Goal: Task Accomplishment & Management: Use online tool/utility

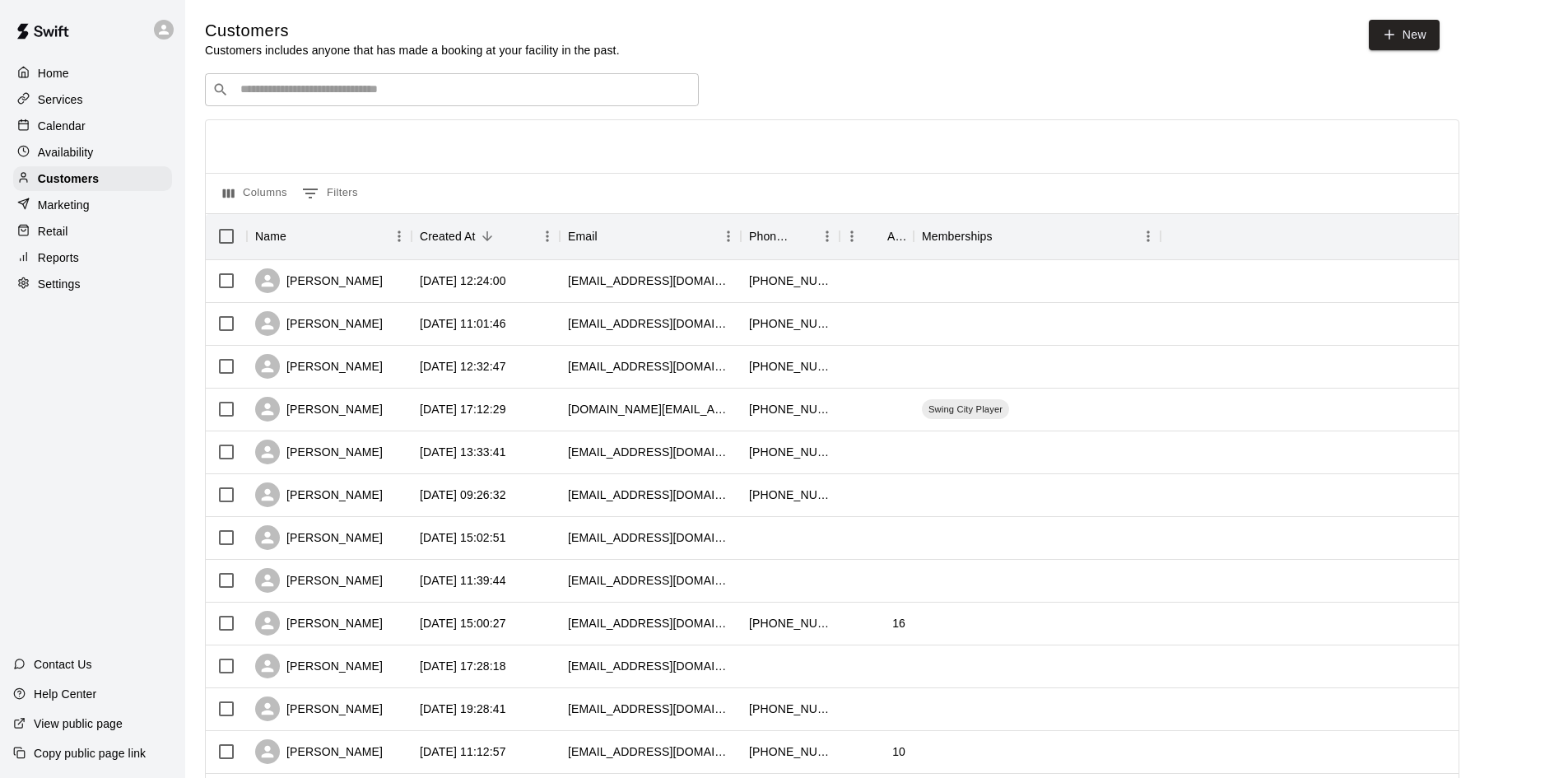
click at [504, 78] on div "​ ​" at bounding box center [452, 89] width 494 height 32
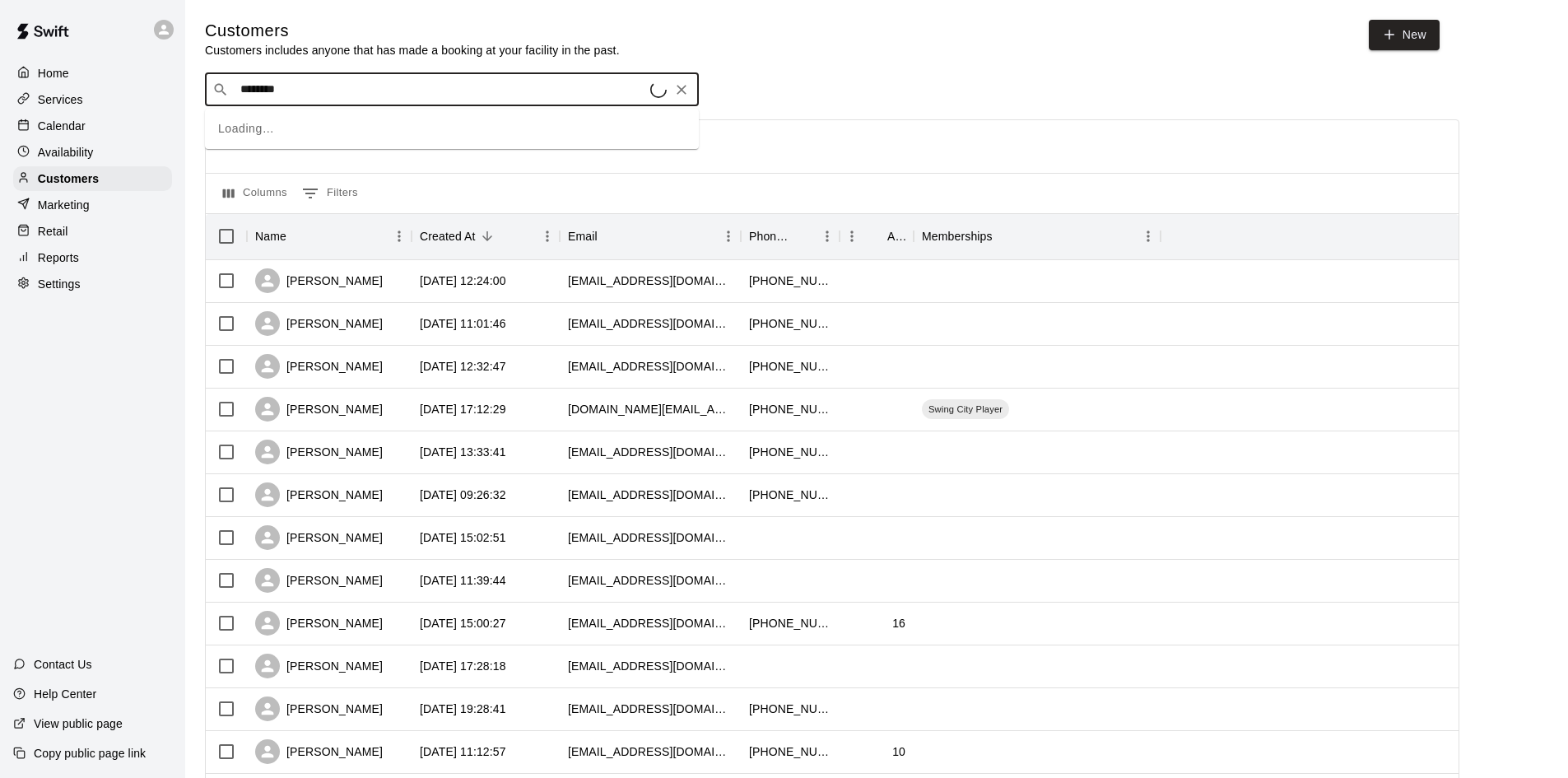
type input "*********"
click at [336, 123] on div "Carter Aussem" at bounding box center [339, 127] width 177 height 18
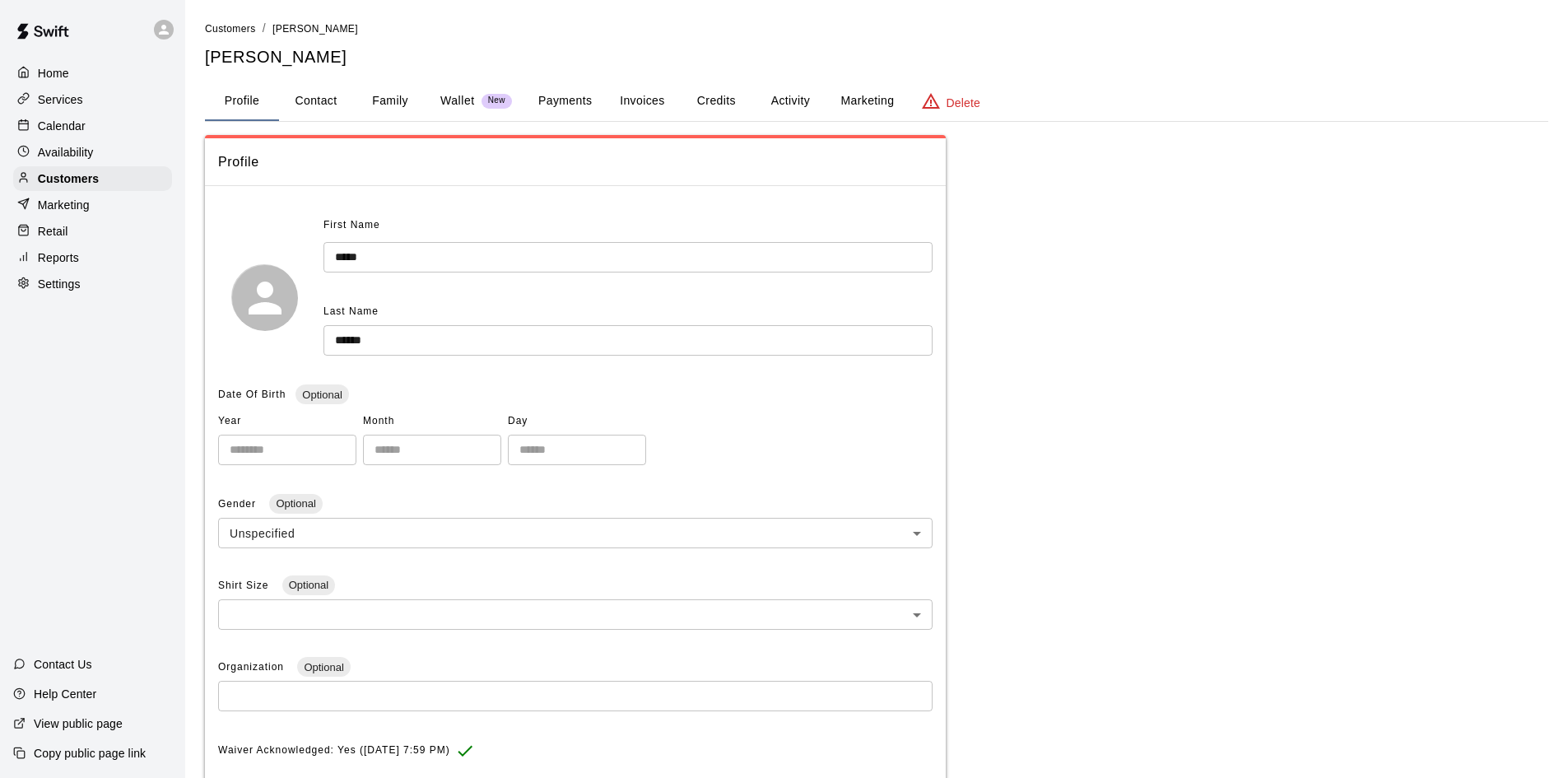
click at [659, 108] on button "Invoices" at bounding box center [641, 101] width 74 height 39
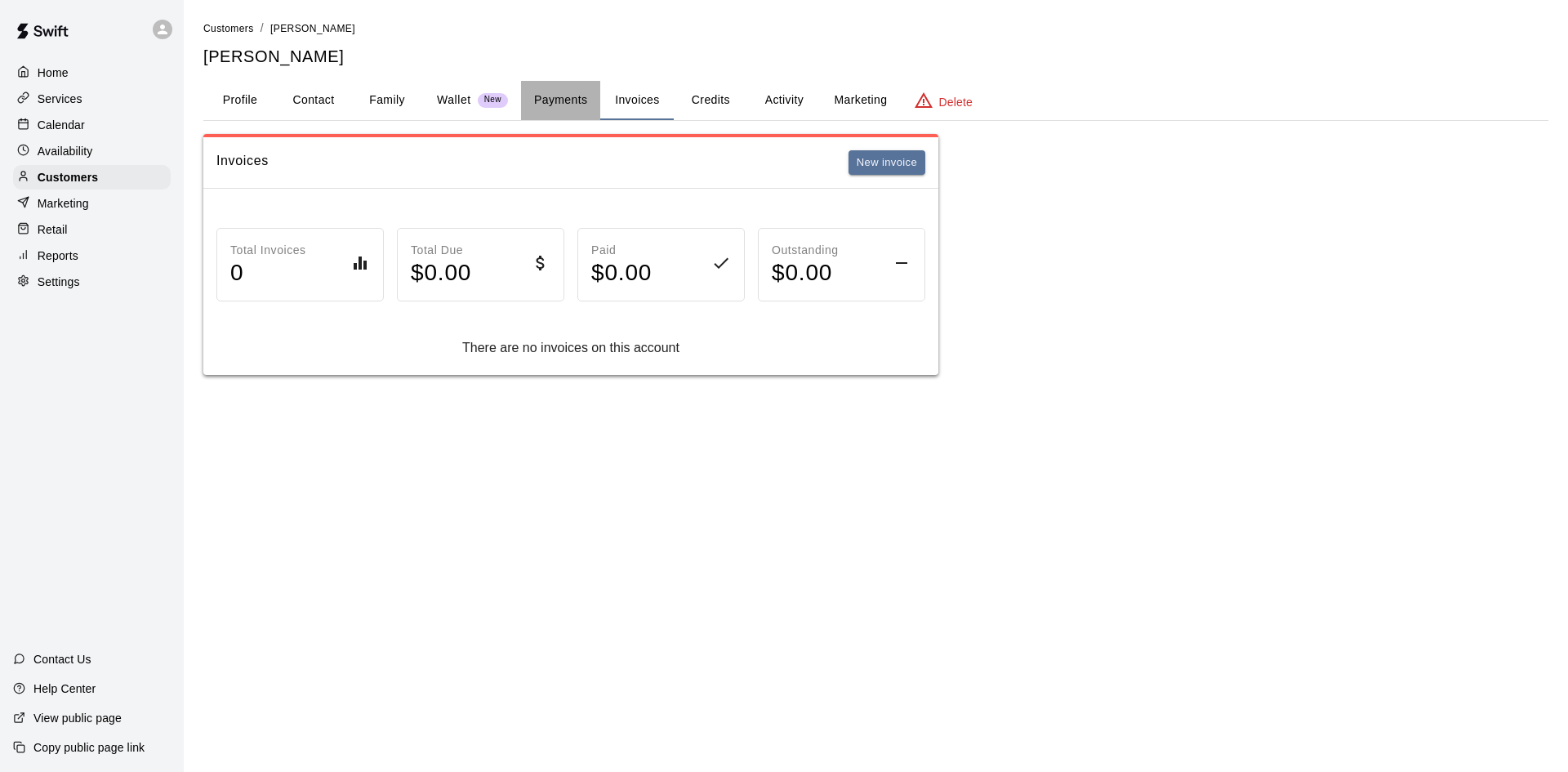
click at [549, 107] on button "Payments" at bounding box center [560, 101] width 79 height 39
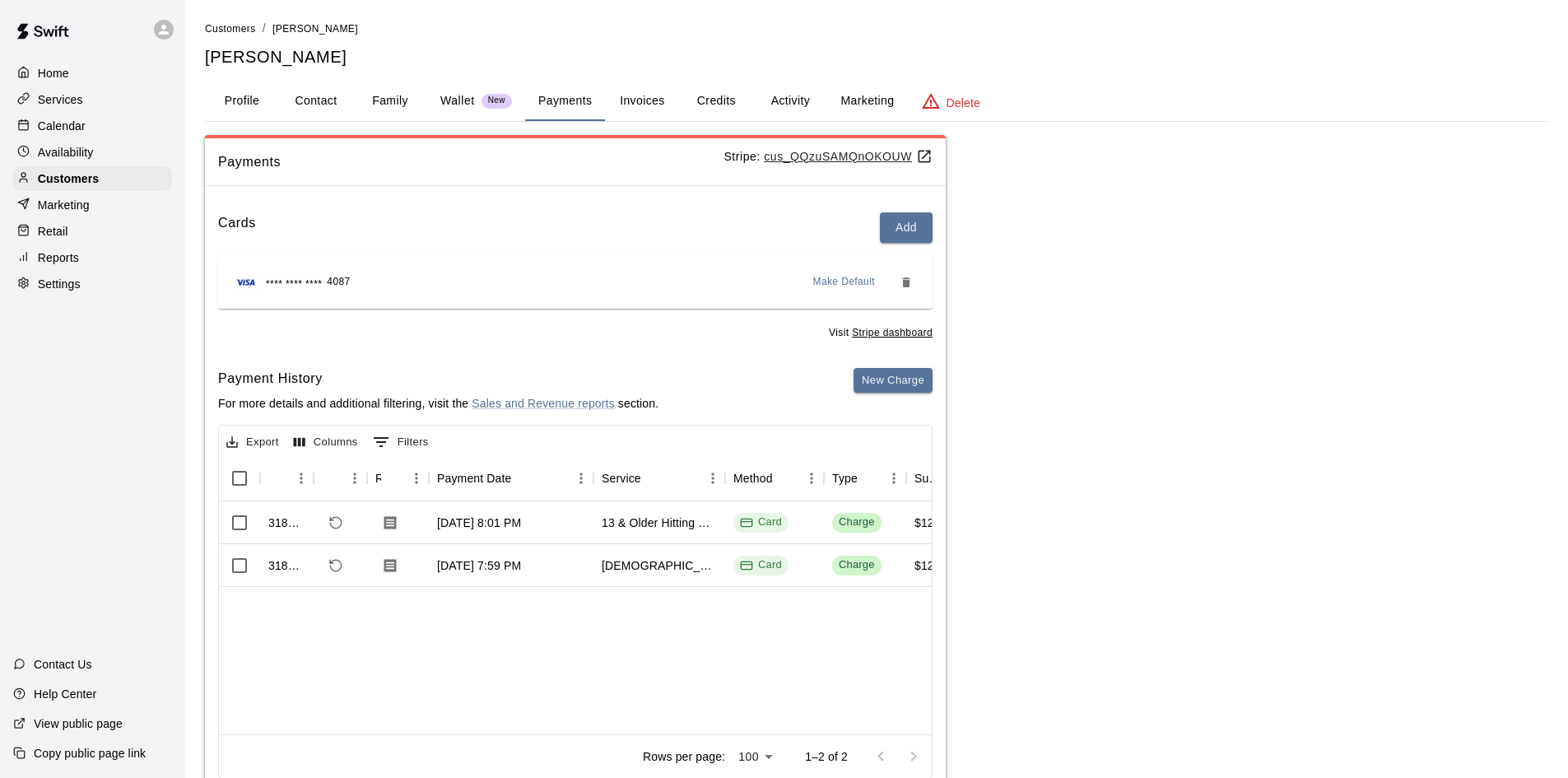
click at [651, 113] on button "Invoices" at bounding box center [641, 101] width 74 height 39
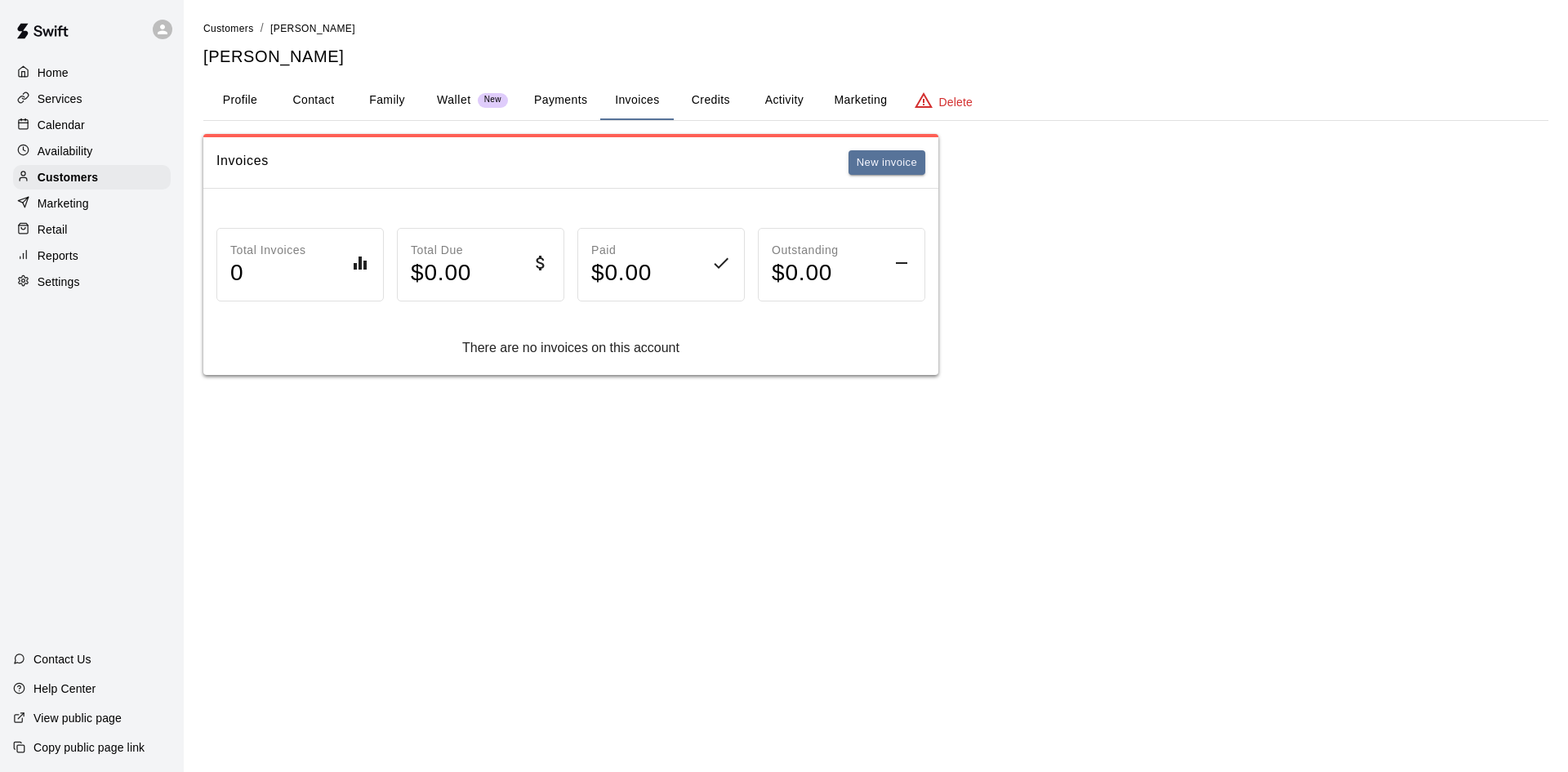
click at [406, 98] on button "Family" at bounding box center [387, 101] width 73 height 39
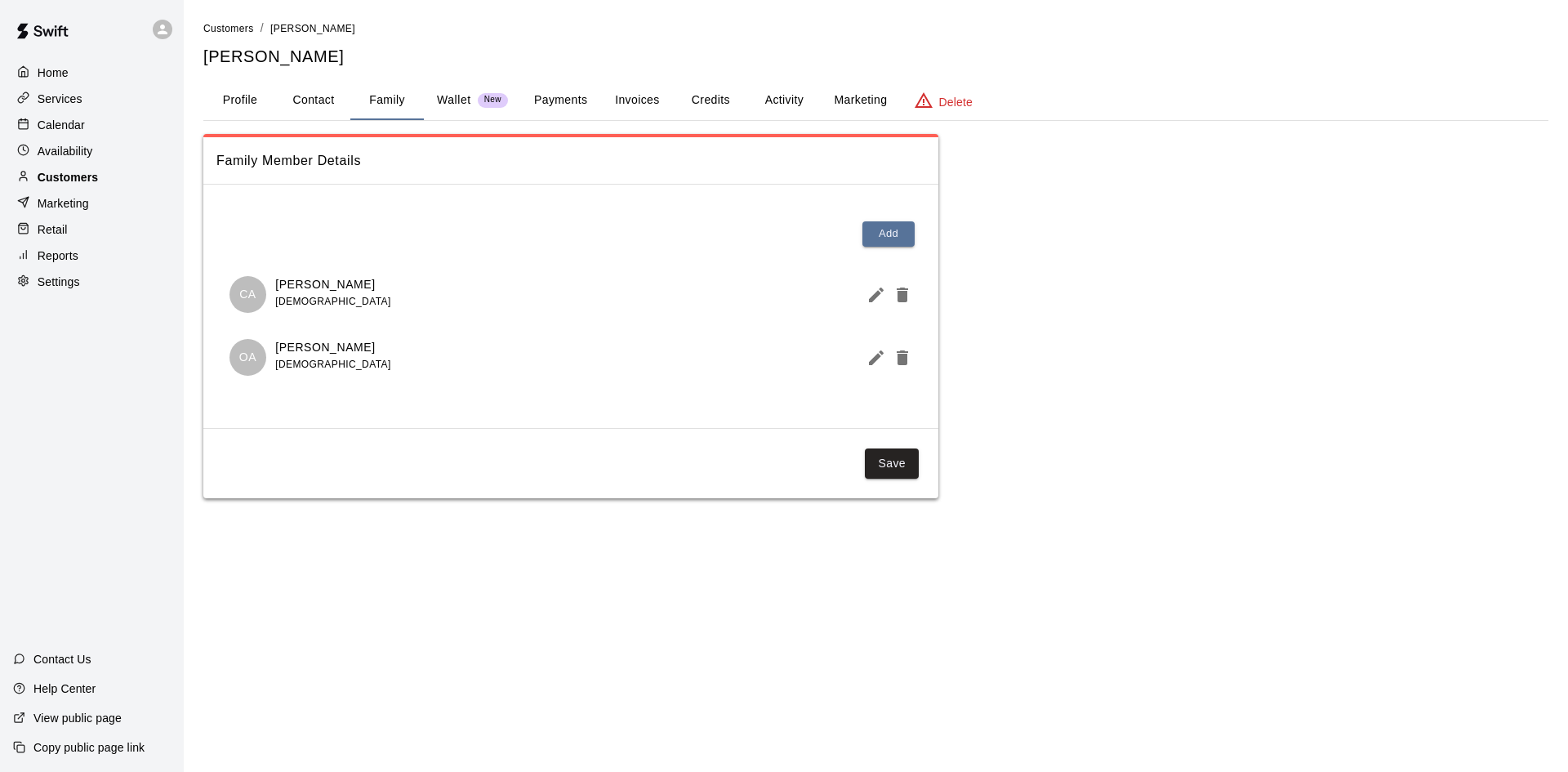
click at [69, 185] on p "Customers" at bounding box center [67, 177] width 61 height 17
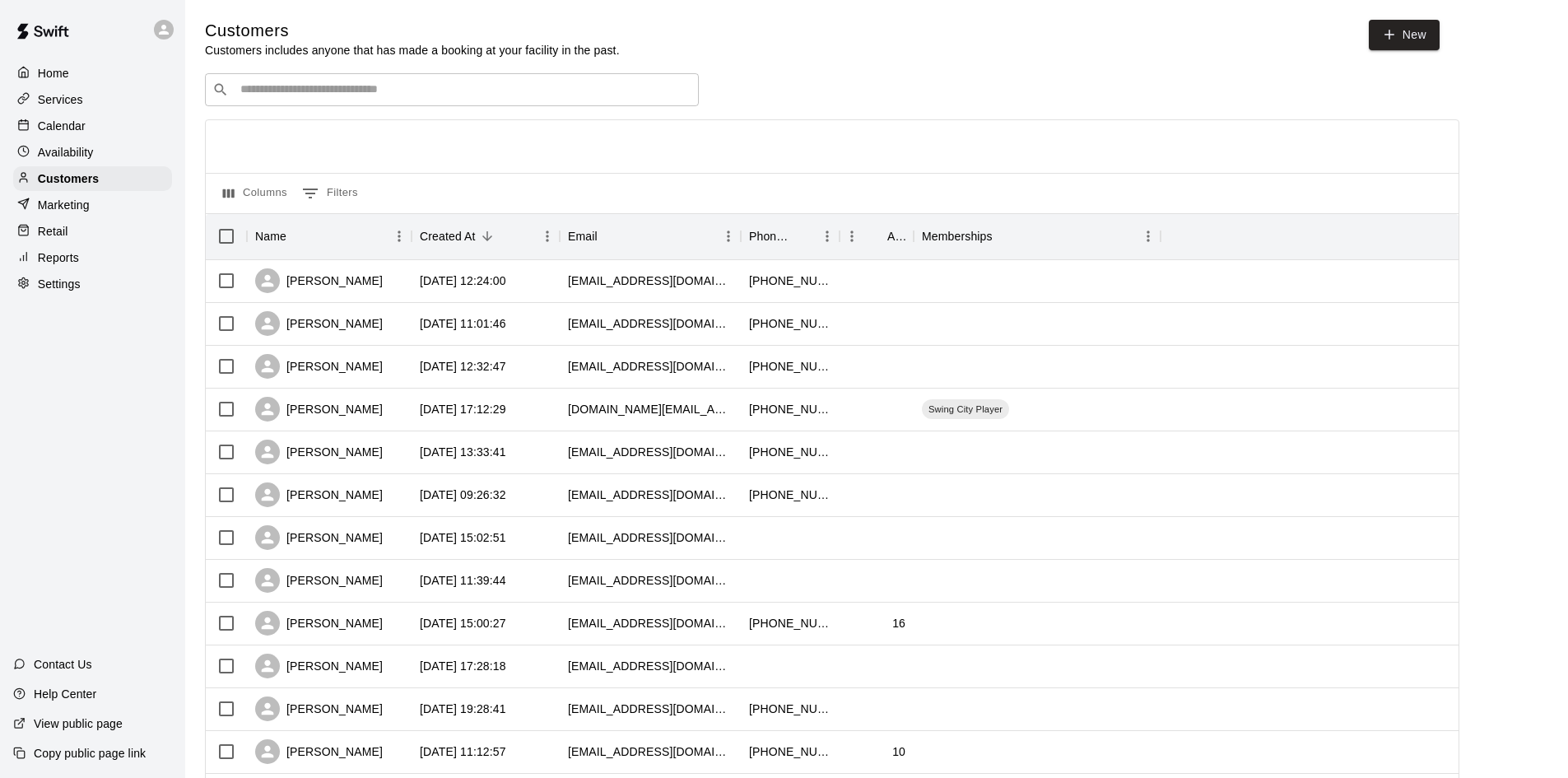
click at [66, 134] on p "Calendar" at bounding box center [61, 126] width 48 height 17
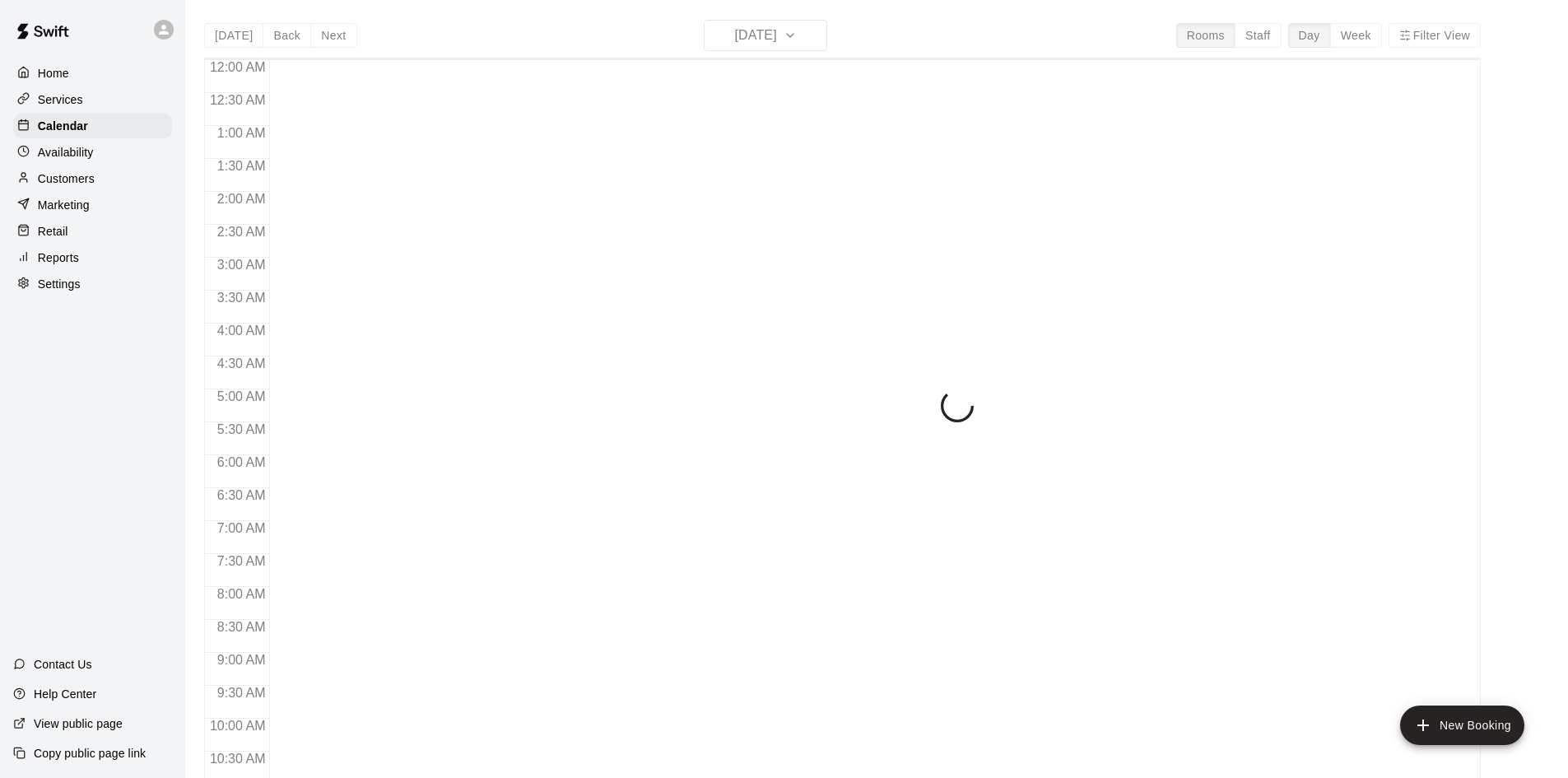
scroll to position [843, 0]
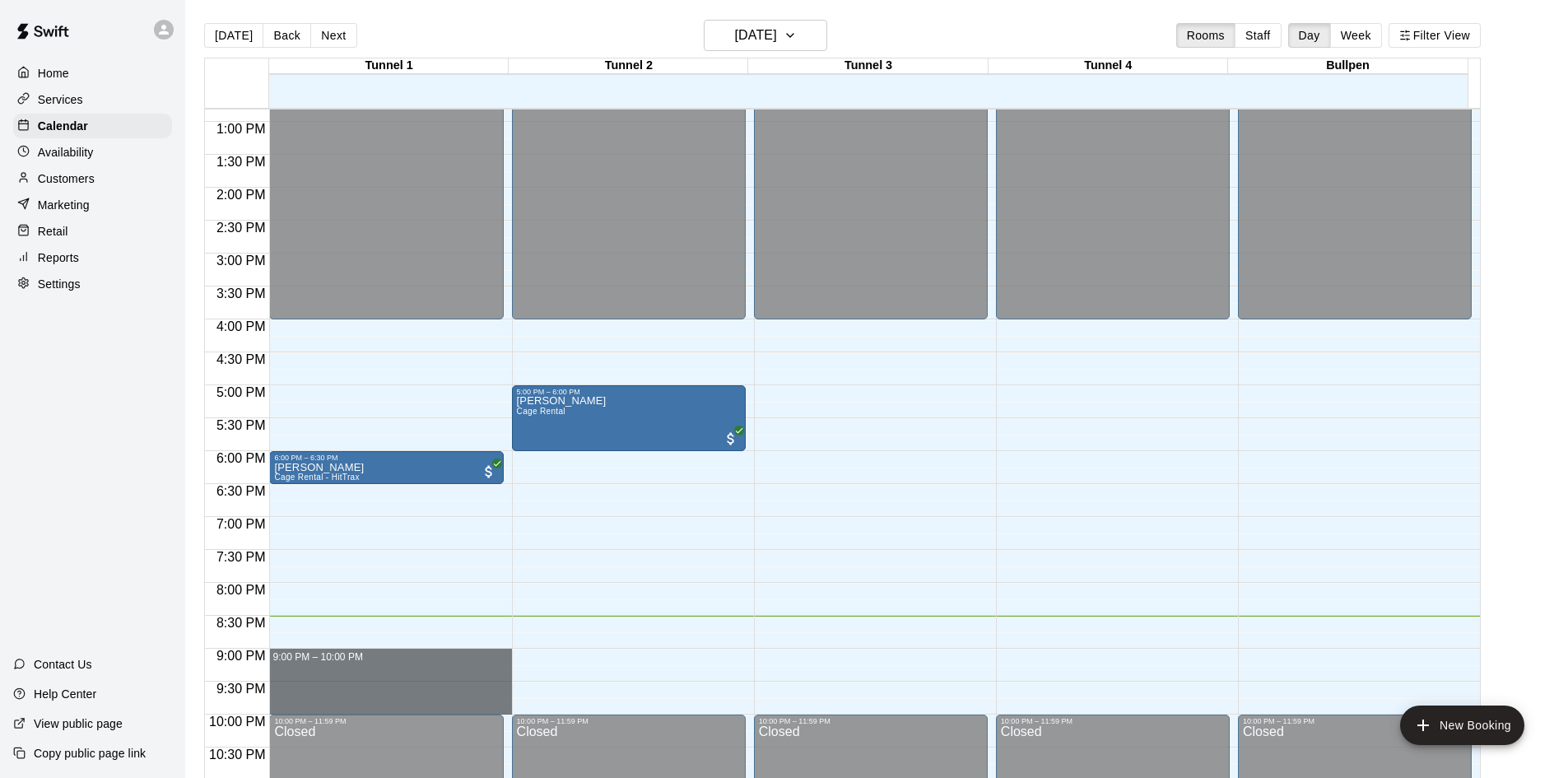
drag, startPoint x: 339, startPoint y: 667, endPoint x: 335, endPoint y: 704, distance: 37.2
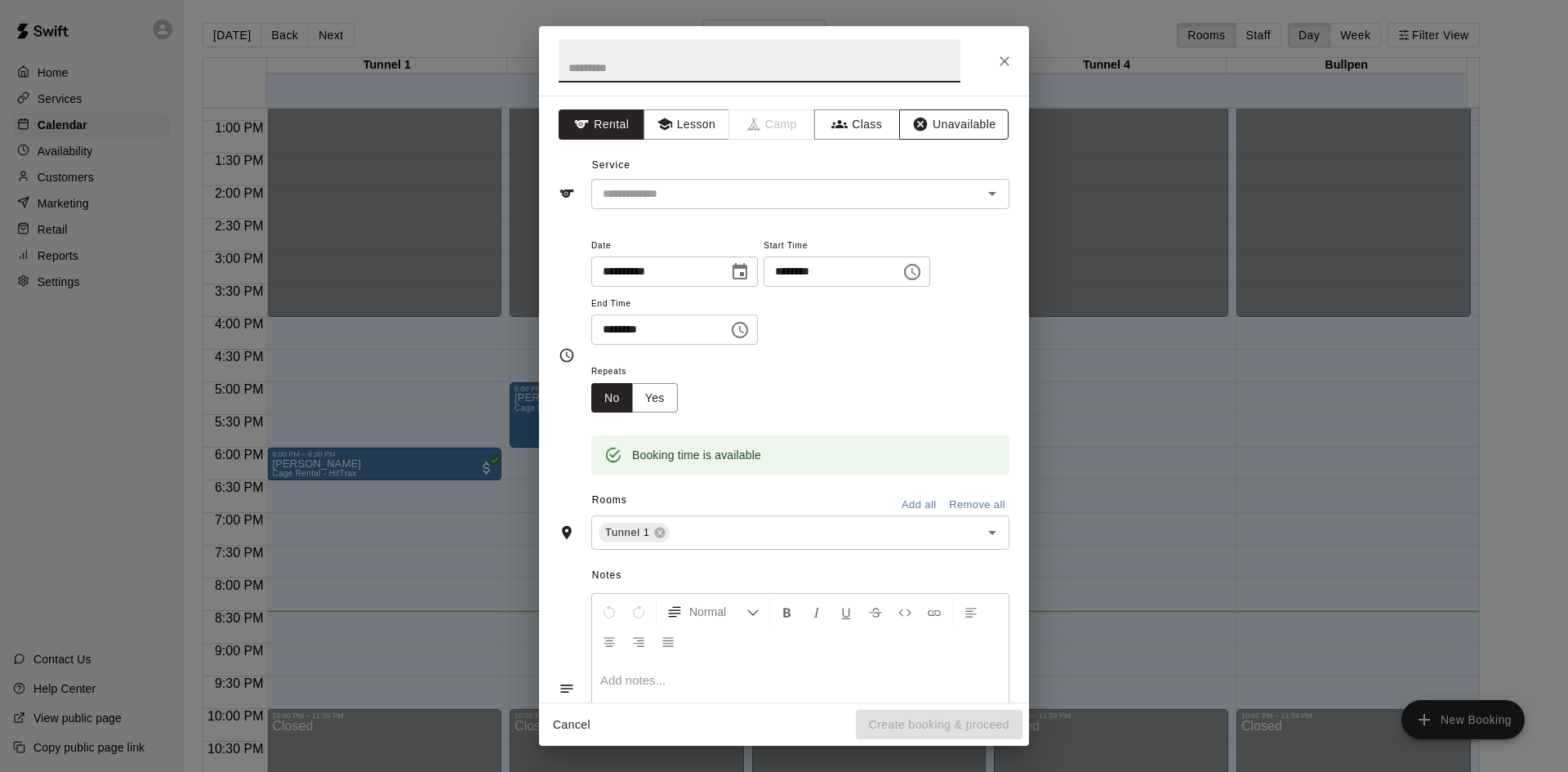
click at [931, 116] on button "Unavailable" at bounding box center [954, 124] width 109 height 30
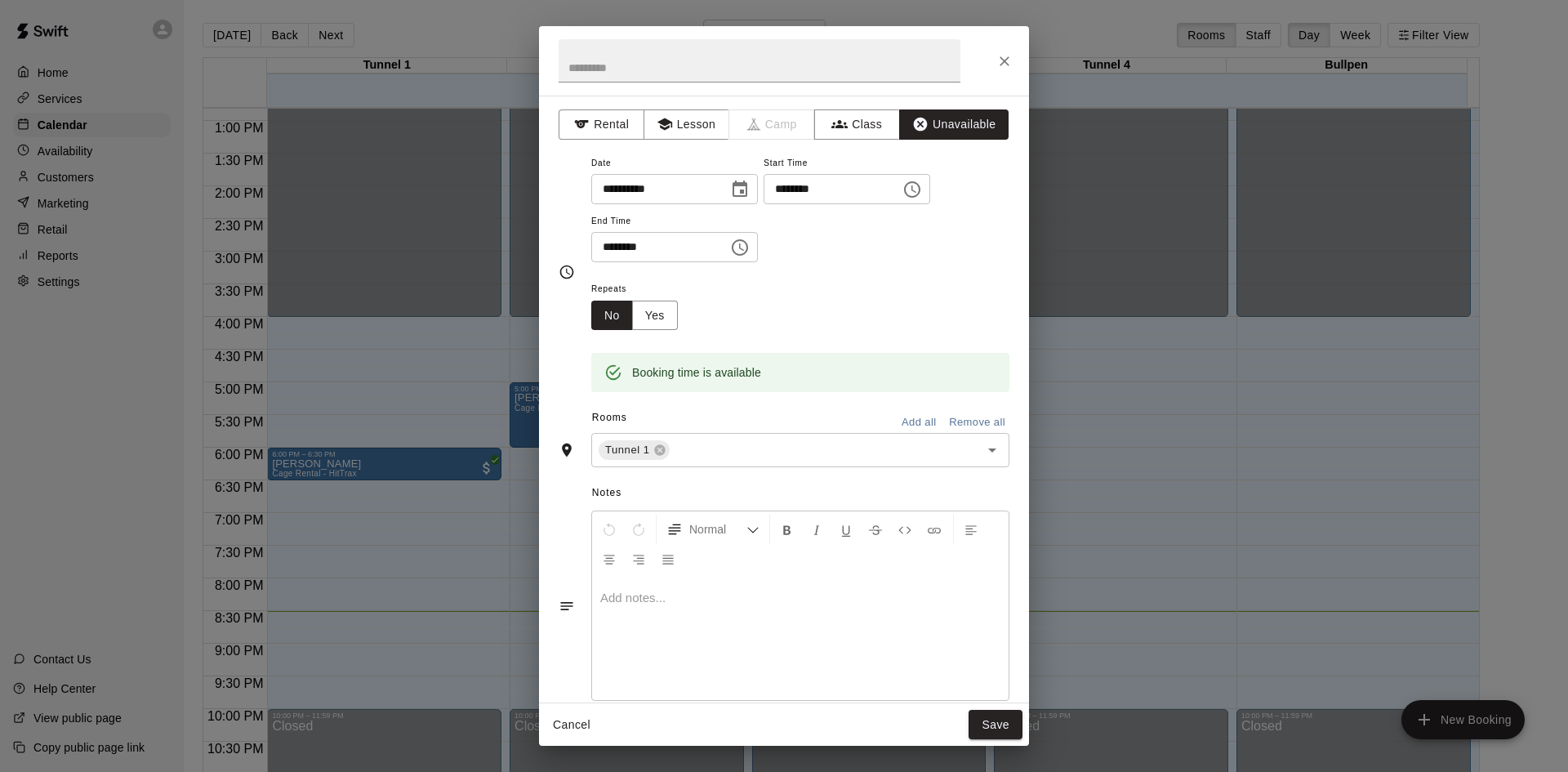
click at [903, 410] on button "Add all" at bounding box center [919, 423] width 53 height 25
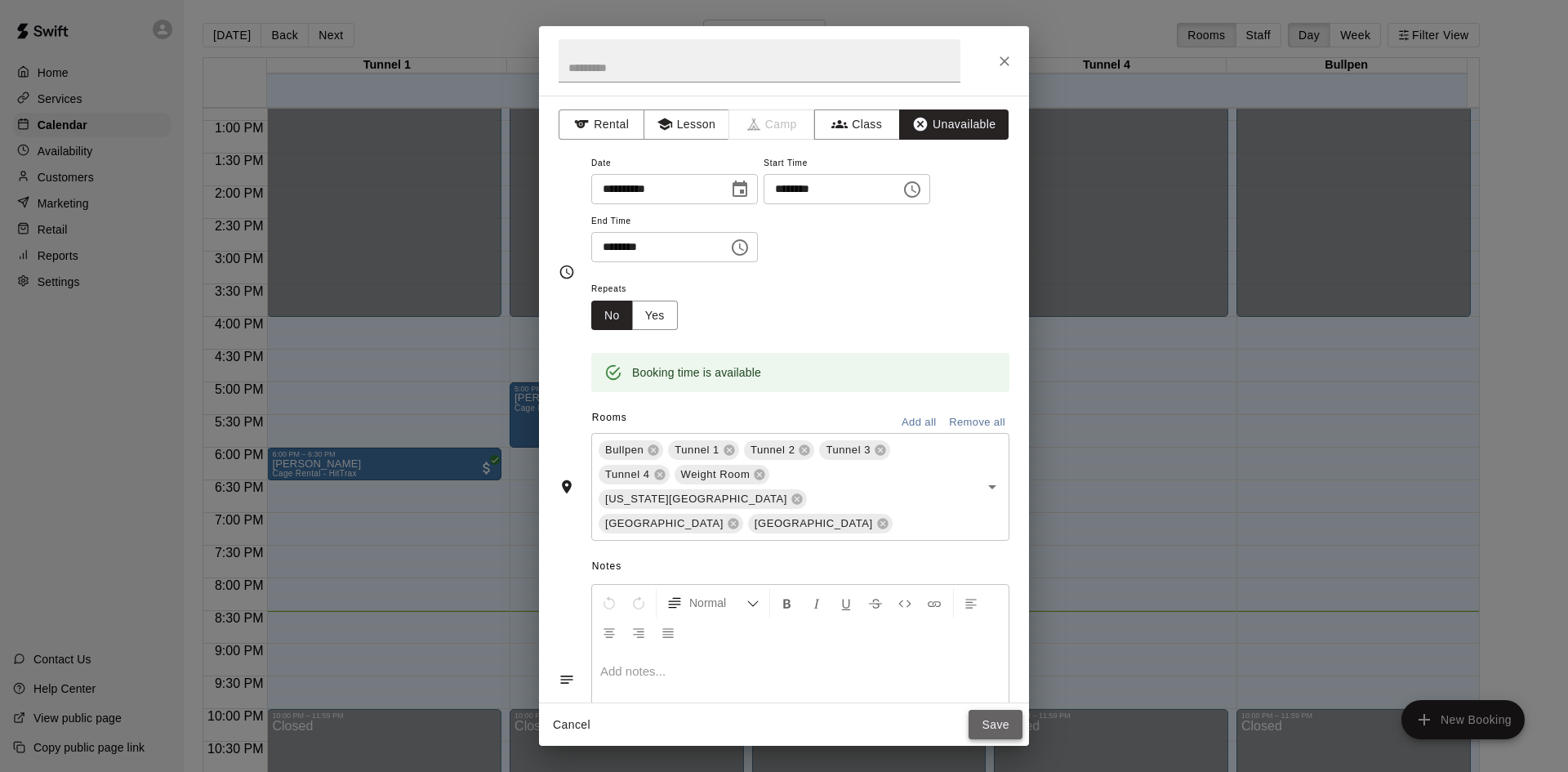
click at [1002, 727] on button "Save" at bounding box center [995, 724] width 54 height 30
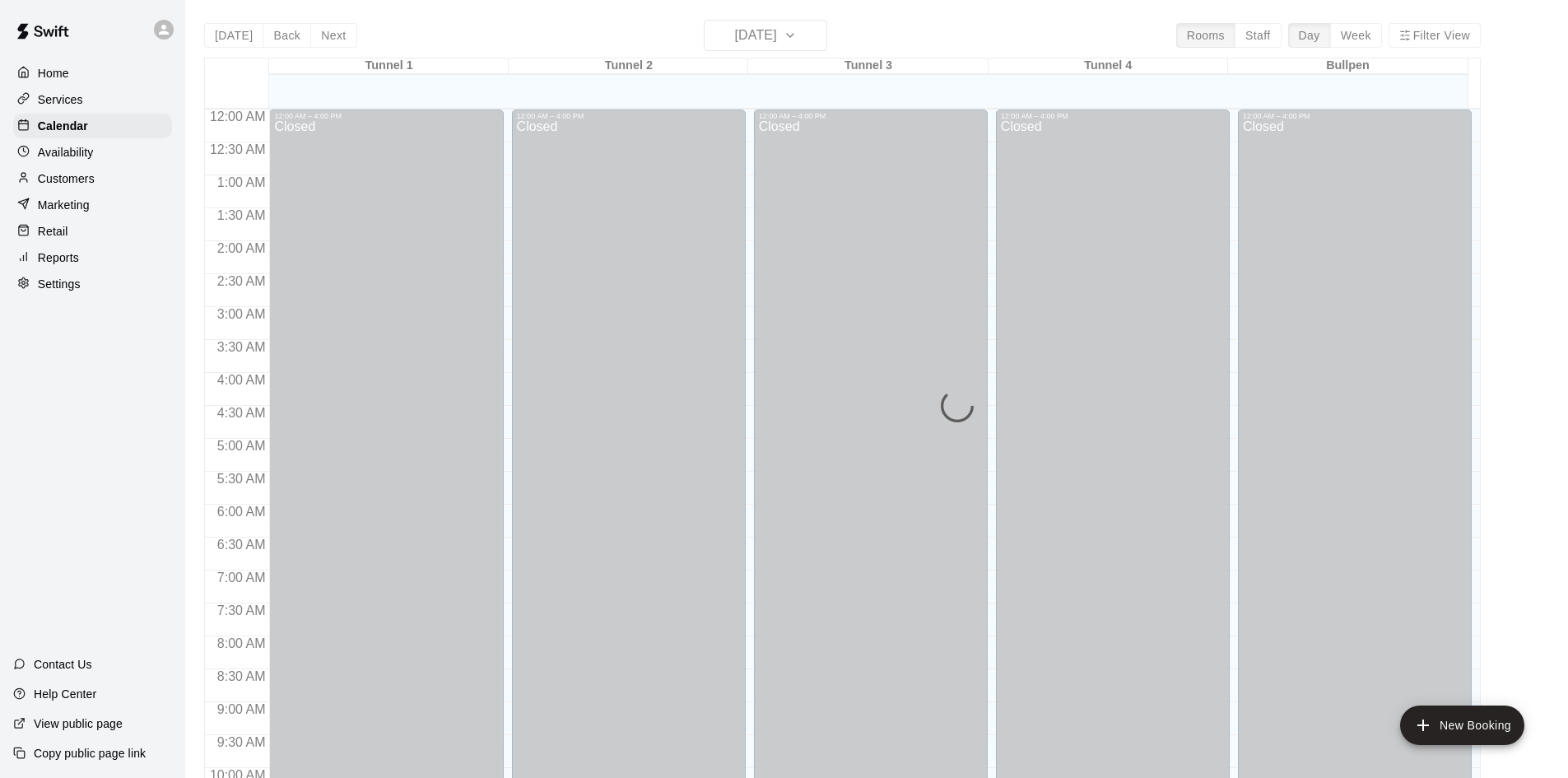
scroll to position [843, 0]
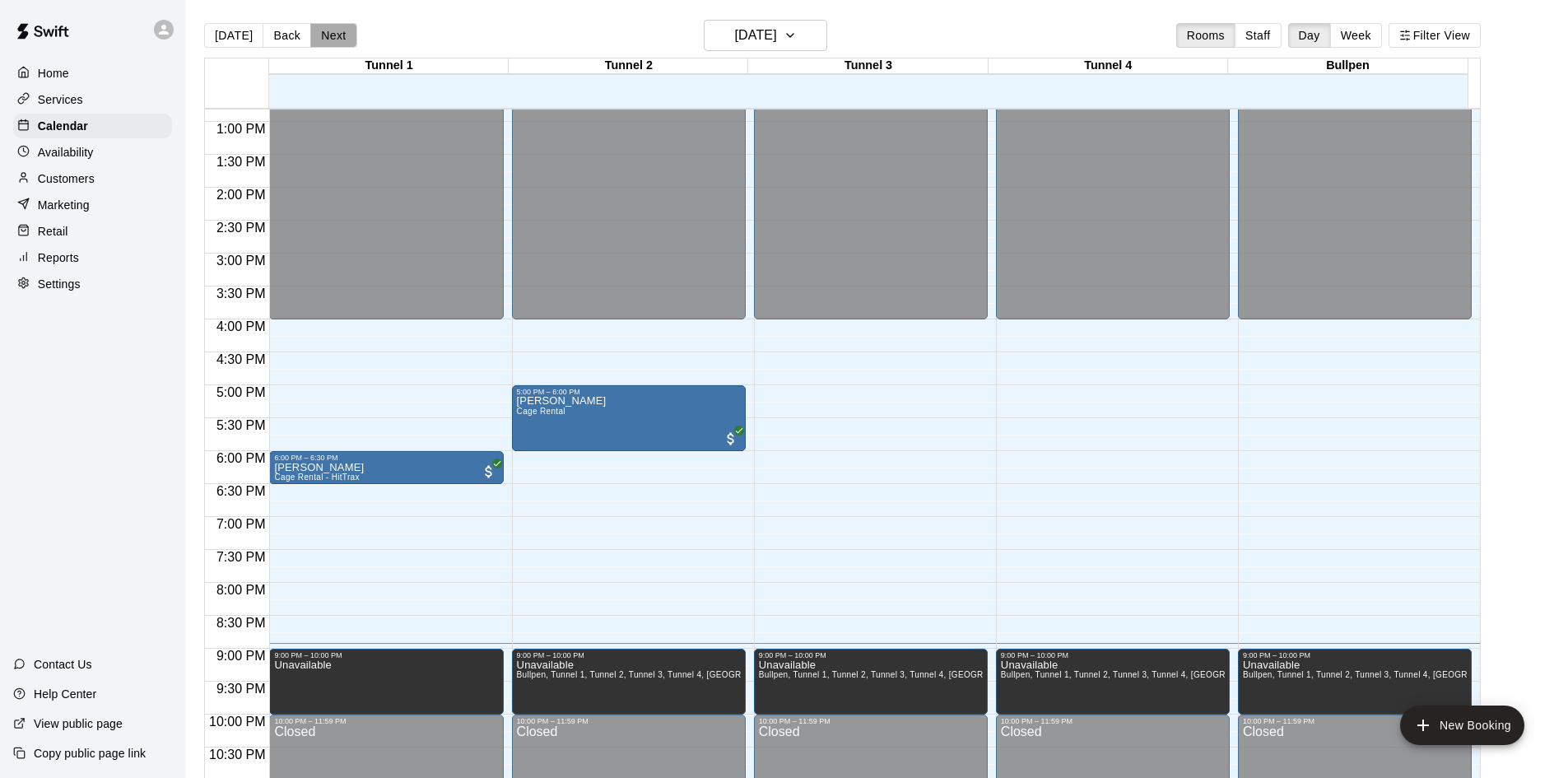
click at [329, 38] on button "Next" at bounding box center [332, 34] width 46 height 25
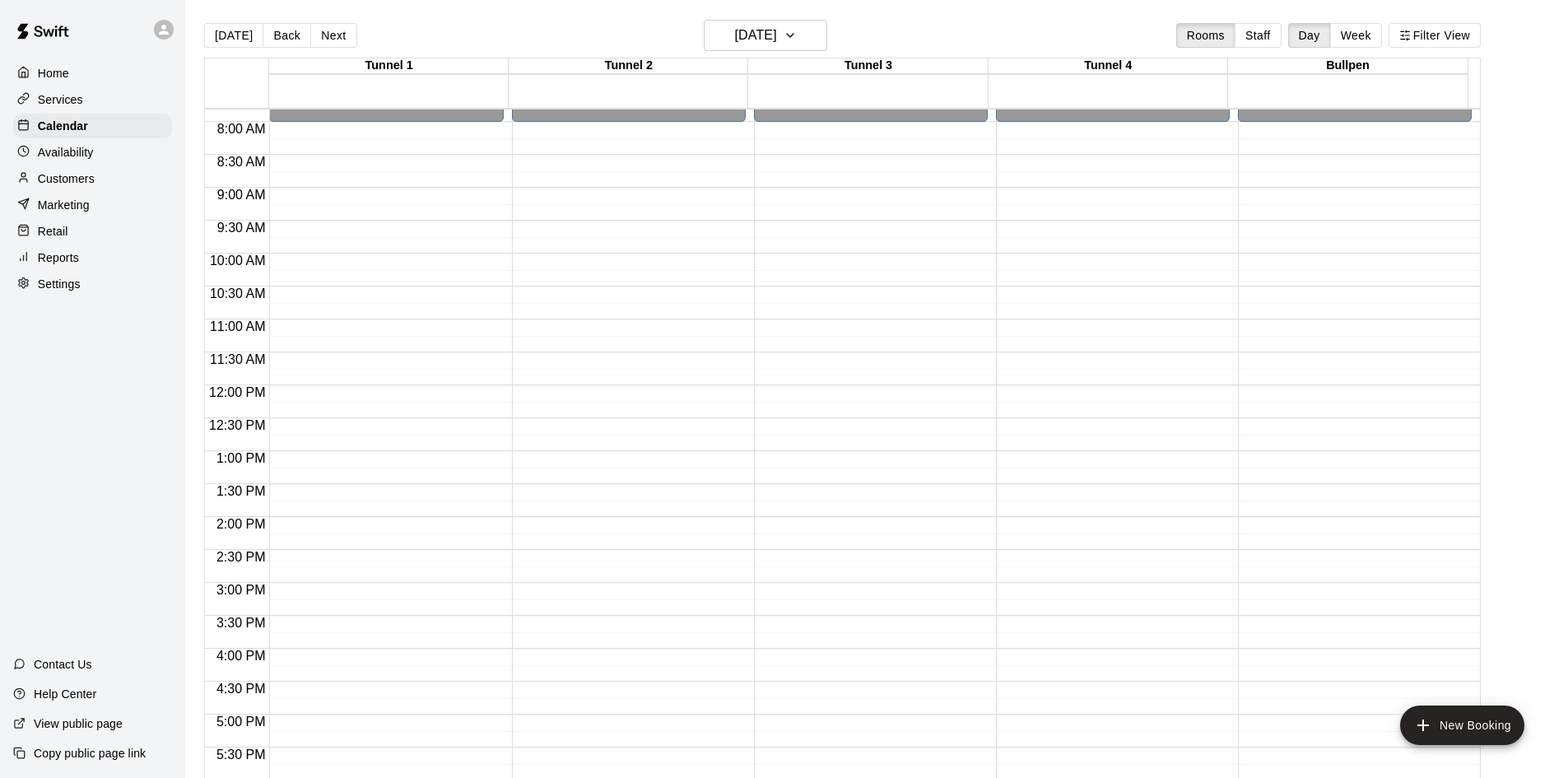
scroll to position [103, 0]
